Goal: Task Accomplishment & Management: Use online tool/utility

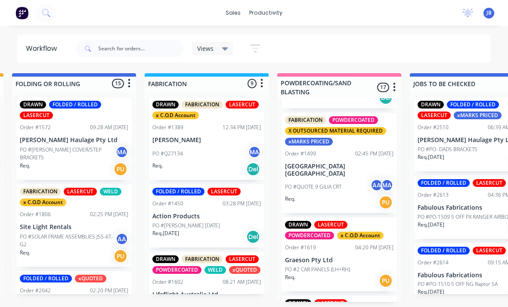
scroll to position [29, 0]
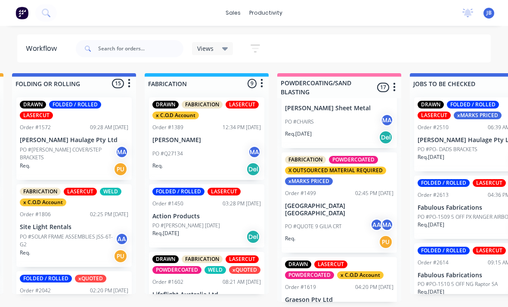
click at [346, 200] on div "FABRICATION POWDERCOATED X OUTSOURCED MATERIAL REQUIRED xMARKS PRICED Order #14…" at bounding box center [339, 203] width 115 height 101
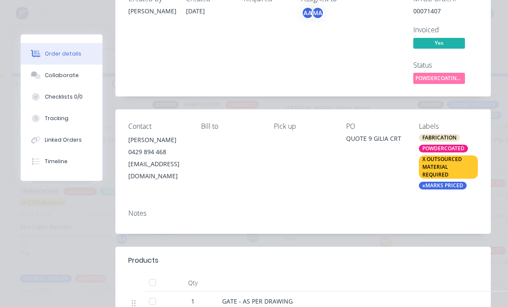
scroll to position [69, 0]
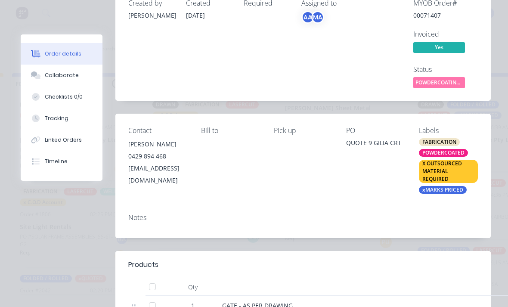
click at [45, 75] on div "Collaborate" at bounding box center [62, 76] width 34 height 8
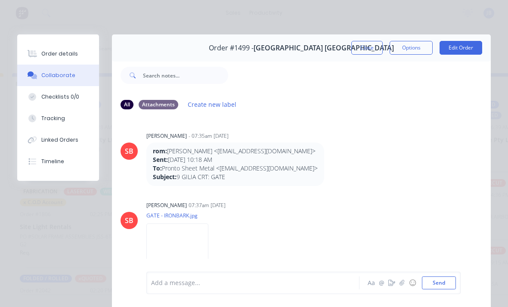
click at [53, 116] on div "Tracking" at bounding box center [53, 119] width 24 height 8
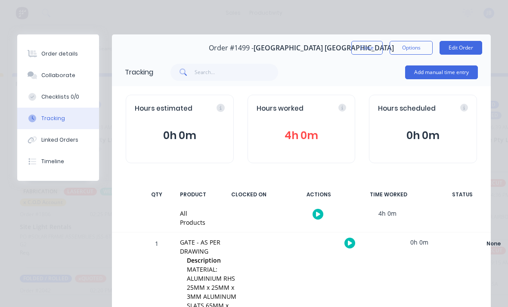
click at [297, 140] on button "4h 0m" at bounding box center [302, 136] width 90 height 16
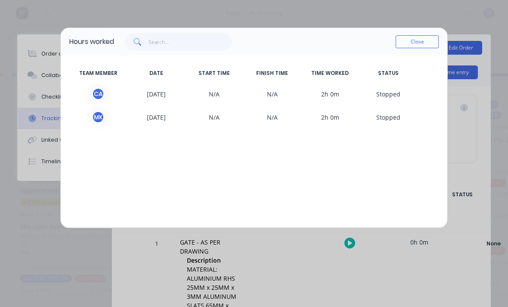
click at [361, 261] on div "Hours worked Close TEAM MEMBER DATE START TIME FINISH TIME TIME WORKED STATUS C…" at bounding box center [254, 153] width 508 height 307
click at [403, 38] on button "Close" at bounding box center [417, 41] width 43 height 13
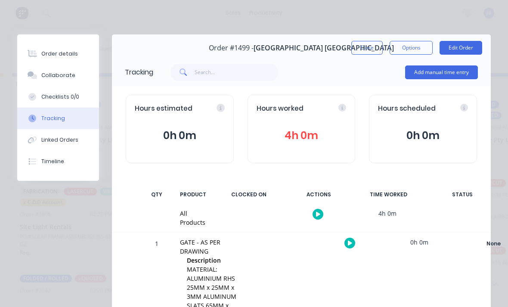
click at [431, 75] on button "Add manual time entry" at bounding box center [441, 72] width 73 height 14
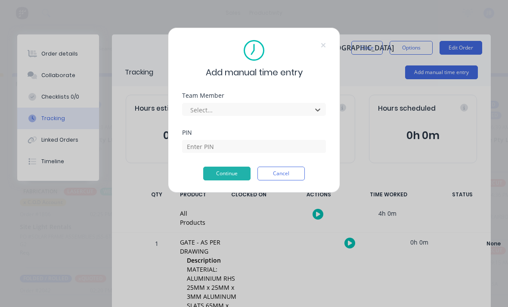
scroll to position [1, 606]
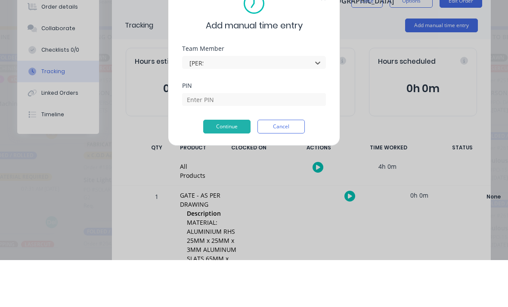
type input "[PERSON_NAME]"
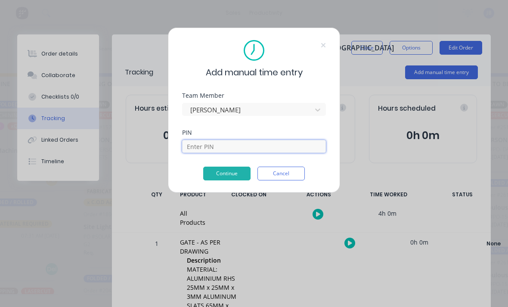
click at [208, 145] on input at bounding box center [254, 146] width 144 height 13
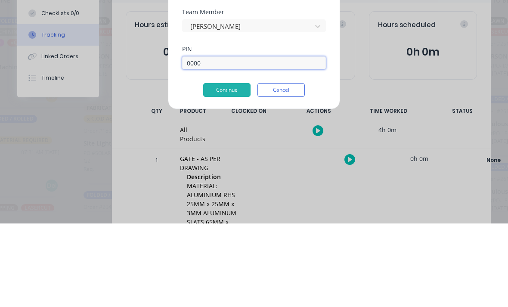
type input "0000"
click at [219, 167] on button "Continue" at bounding box center [226, 174] width 47 height 14
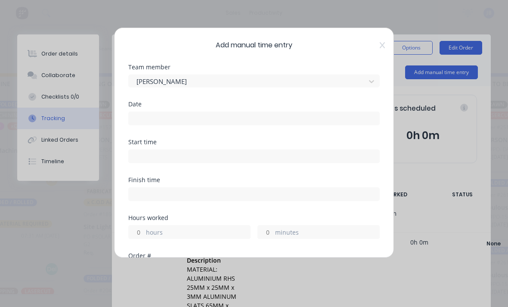
click at [155, 118] on input at bounding box center [254, 118] width 251 height 13
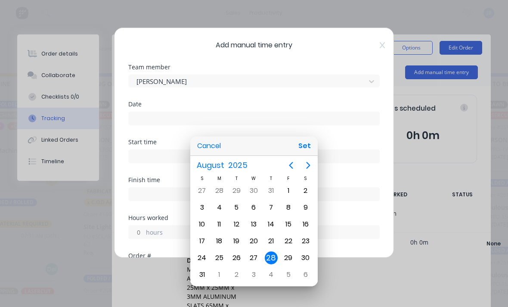
click at [308, 147] on button "Set" at bounding box center [304, 146] width 19 height 16
type input "[DATE]"
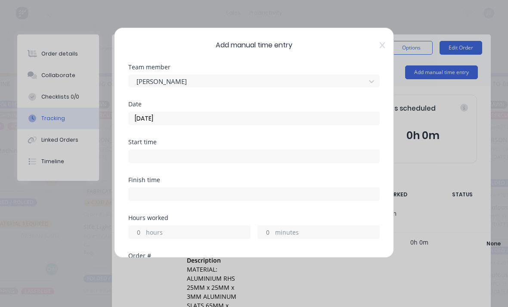
click at [271, 228] on input "minutes" at bounding box center [265, 232] width 15 height 13
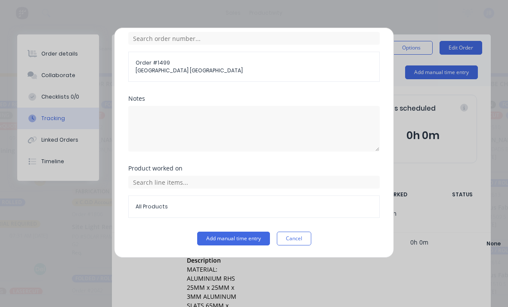
scroll to position [231, 0]
type input "40"
click at [217, 237] on button "Add manual time entry" at bounding box center [233, 239] width 73 height 14
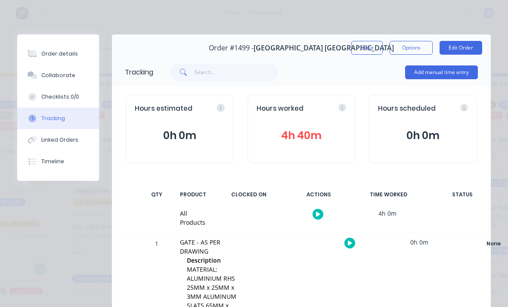
click at [360, 49] on button "Close" at bounding box center [367, 48] width 31 height 14
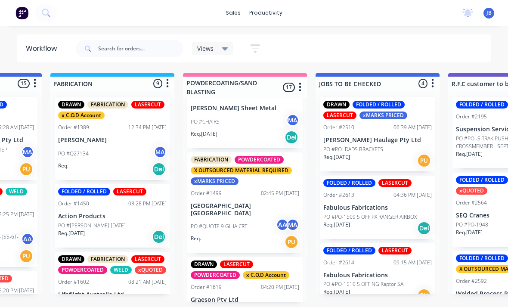
scroll to position [22, 798]
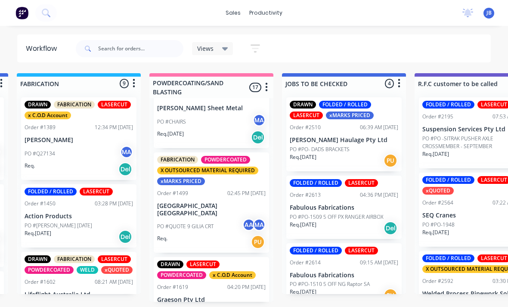
click at [190, 223] on p "PO #QUOTE 9 GILIA CRT" at bounding box center [185, 227] width 56 height 8
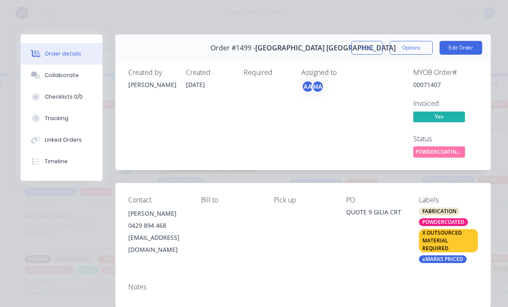
click at [47, 76] on div "Collaborate" at bounding box center [62, 76] width 34 height 8
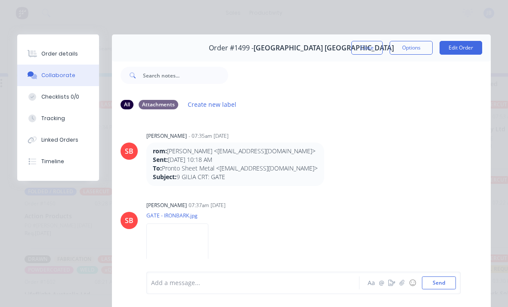
click at [403, 284] on icon "button" at bounding box center [402, 283] width 5 height 6
click at [438, 286] on button "Send" at bounding box center [439, 283] width 34 height 13
click at [168, 282] on div at bounding box center [256, 283] width 208 height 9
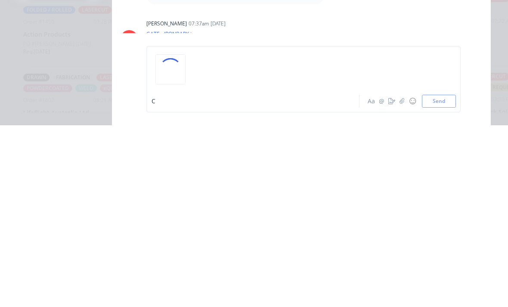
scroll to position [503, 0]
click at [447, 277] on button "Send" at bounding box center [439, 283] width 34 height 13
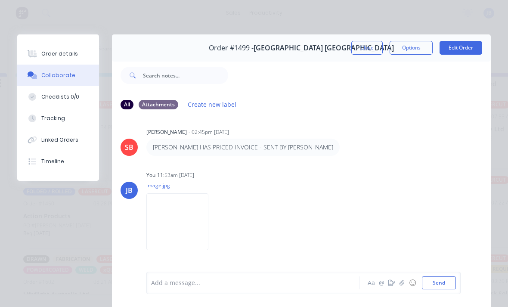
scroll to position [640, 0]
click at [362, 50] on button "Close" at bounding box center [367, 48] width 31 height 14
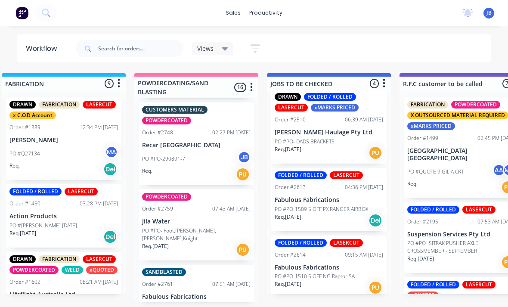
scroll to position [1040, 0]
click at [227, 233] on div "PO #PO- Foot,[PERSON_NAME],[PERSON_NAME],Knight" at bounding box center [196, 235] width 109 height 16
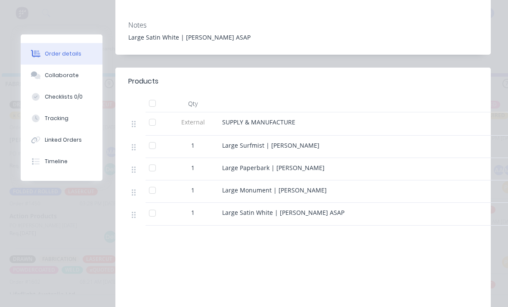
scroll to position [337, 0]
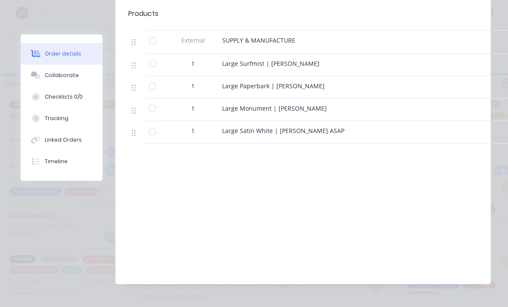
click at [148, 124] on div at bounding box center [152, 131] width 17 height 17
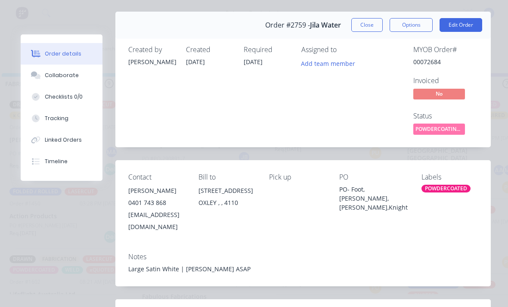
scroll to position [11, 0]
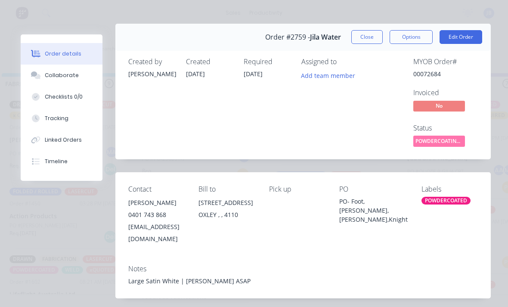
click at [369, 41] on button "Close" at bounding box center [367, 37] width 31 height 14
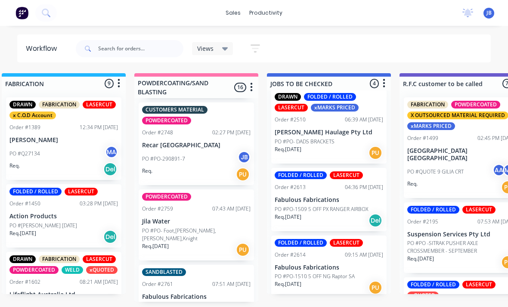
scroll to position [22, 813]
